Goal: Information Seeking & Learning: Learn about a topic

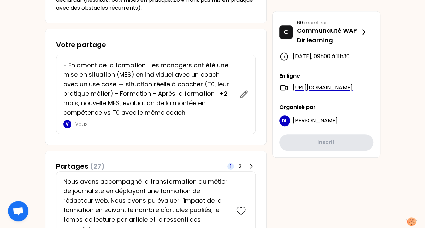
scroll to position [270, 0]
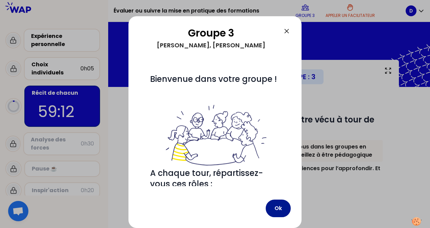
click at [275, 206] on button "Ok" at bounding box center [278, 208] width 25 height 18
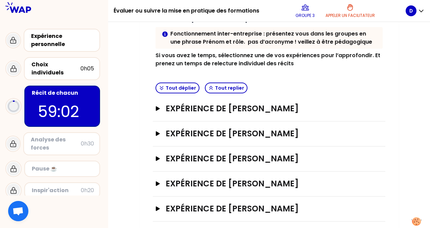
scroll to position [118, 0]
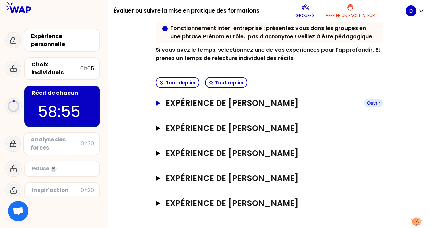
click at [378, 101] on div "Ouvrir" at bounding box center [373, 103] width 18 height 8
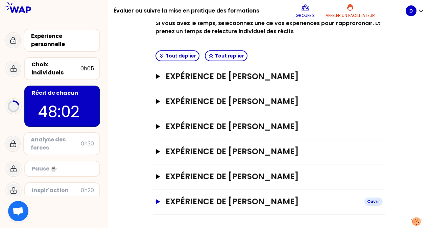
scroll to position [143, 0]
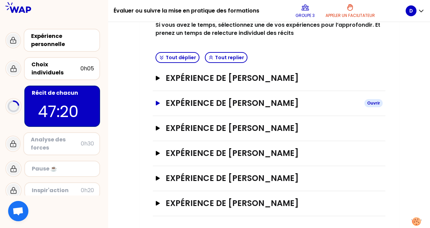
click at [368, 104] on div "Ouvrir" at bounding box center [373, 103] width 18 height 8
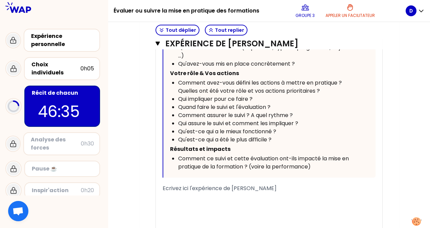
scroll to position [414, 0]
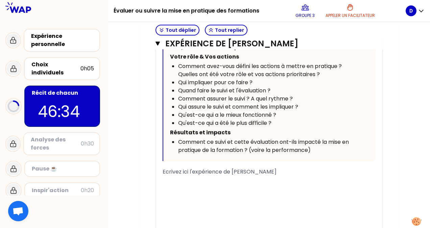
click at [218, 182] on p "﻿" at bounding box center [269, 181] width 213 height 11
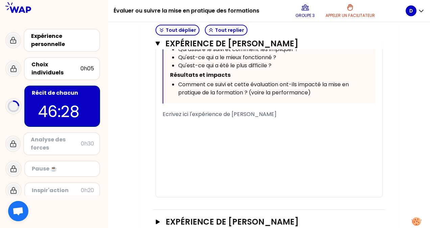
scroll to position [481, 0]
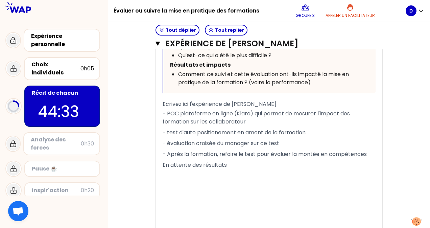
click at [256, 122] on p "- POC plateforme en ligne (Klara) qui permet de mesurer l'impact des formation …" at bounding box center [269, 117] width 213 height 19
click at [314, 131] on p "- test d'auto positionement en amont de la formation" at bounding box center [269, 132] width 213 height 11
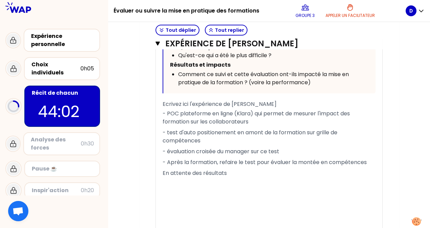
click at [188, 120] on span "- POC plateforme en ligne (Klara) qui permet de mesurer l'impact des formation …" at bounding box center [257, 117] width 189 height 16
click at [239, 174] on p "En attente des résultats" at bounding box center [269, 173] width 213 height 11
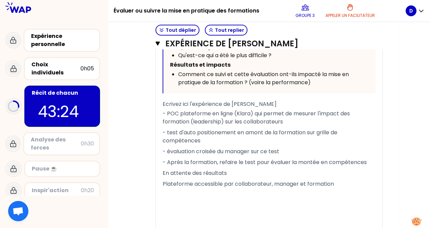
drag, startPoint x: 176, startPoint y: 132, endPoint x: 195, endPoint y: 130, distance: 18.7
click at [176, 132] on span "- test d'auto positionement en amont de la formation sur grille de compétences" at bounding box center [251, 136] width 176 height 16
click at [279, 149] on span "- évaluation croisée du manager sur ce test" at bounding box center [221, 151] width 117 height 8
click at [340, 181] on p "Plateforme accessible par collaborateur, manager et formation" at bounding box center [269, 183] width 213 height 11
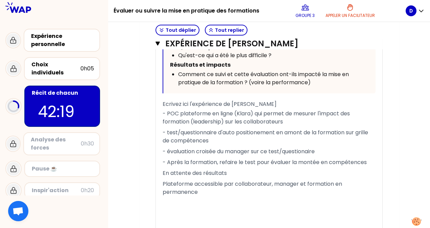
click at [369, 161] on p "- Après la formation, refaire le test pour évaluer la montée en compétences" at bounding box center [269, 162] width 213 height 11
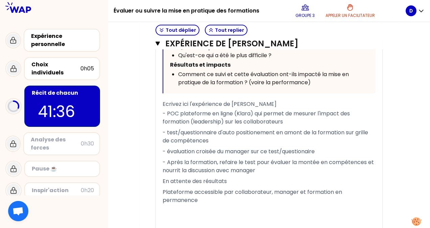
click at [199, 198] on p "Plateforme accessible par collaborateur, manager et formation en permanence" at bounding box center [269, 196] width 213 height 19
click at [252, 200] on span "Plateforme accessible par collaborateur, manager et formation en permanence (pl…" at bounding box center [253, 196] width 181 height 16
click at [301, 199] on p "Plateforme accessible par collaborateur, manager et formation en permanence (pl…" at bounding box center [269, 196] width 213 height 19
click at [266, 171] on p "- Après la formation, refaire le test pour évaluer la montée en compétences et …" at bounding box center [269, 166] width 213 height 19
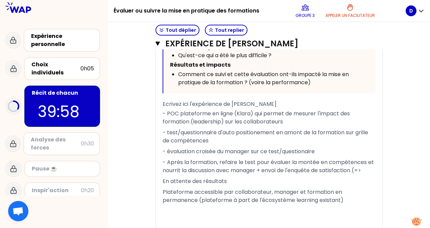
click at [370, 168] on p "- Après la formation, refaire le test pour évaluer la montée en compétences et …" at bounding box center [269, 166] width 213 height 19
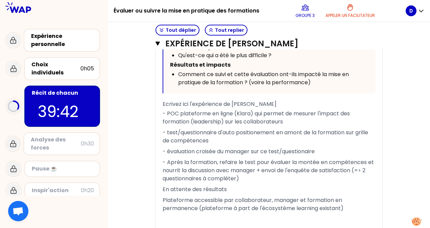
click at [254, 162] on span "- Après la formation, refaire le test pour évaluer la montée en compétences et …" at bounding box center [269, 170] width 213 height 24
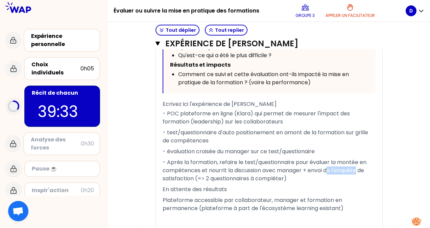
drag, startPoint x: 359, startPoint y: 170, endPoint x: 328, endPoint y: 170, distance: 30.4
click at [328, 170] on span "- Après la formation, refaire le test/questionnaire pour évaluer la montée en c…" at bounding box center [265, 170] width 205 height 24
click at [239, 187] on p "En attente des résultats" at bounding box center [269, 189] width 213 height 11
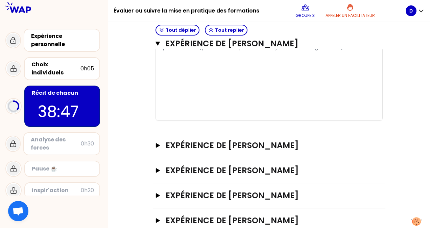
scroll to position [583, 0]
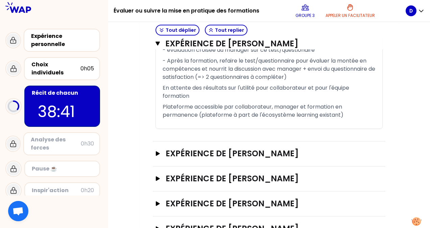
click at [232, 148] on h3 "Expérience de [PERSON_NAME]" at bounding box center [262, 153] width 193 height 11
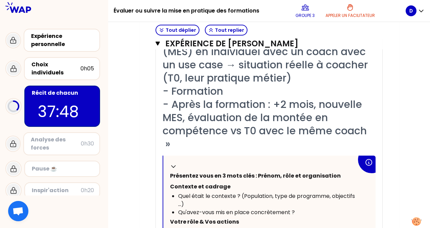
scroll to position [718, 0]
